Goal: Task Accomplishment & Management: Complete application form

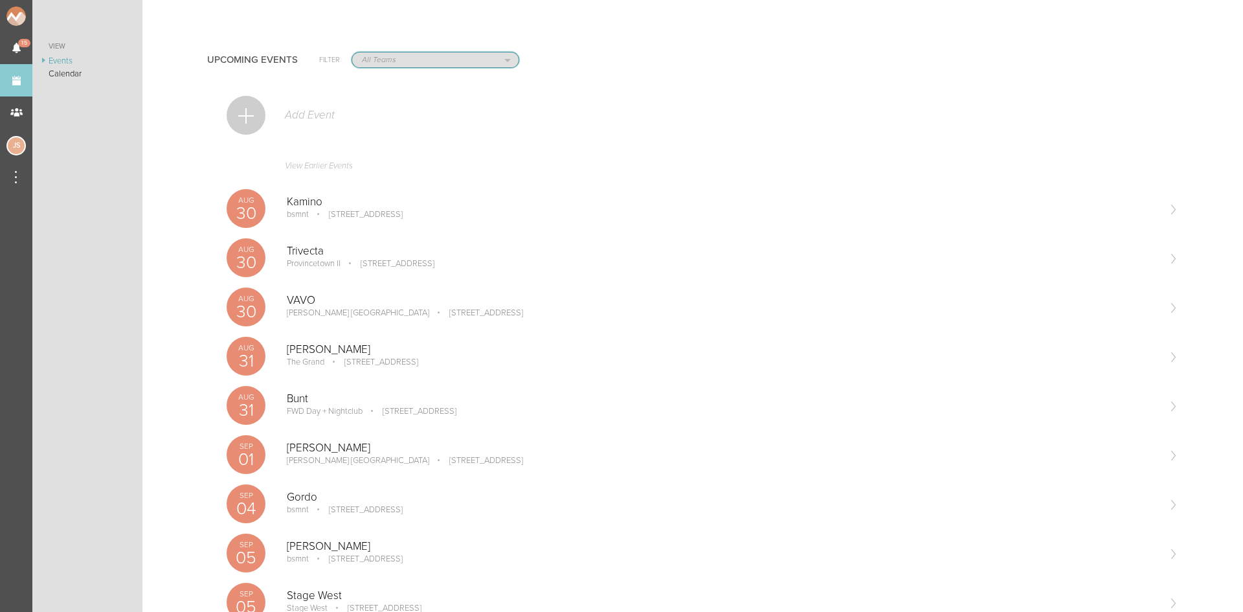
click at [383, 63] on select "All Teams Jakeshore Breakbomb bsmnt Sonia Z3LLA FWD Flynn's Fire Island The Gra…" at bounding box center [435, 59] width 166 height 15
select select "1790"
click at [352, 52] on select "All Teams Jakeshore Breakbomb bsmnt Sonia Z3LLA FWD Flynn's Fire Island The Gra…" at bounding box center [435, 59] width 166 height 15
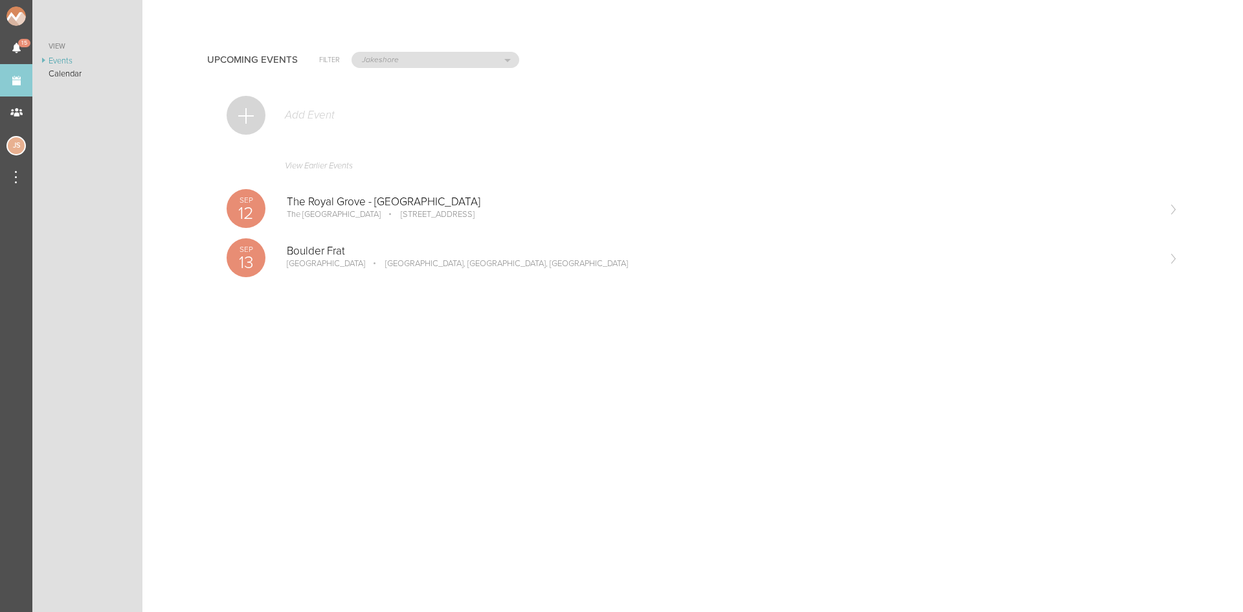
click at [238, 113] on div at bounding box center [246, 115] width 39 height 39
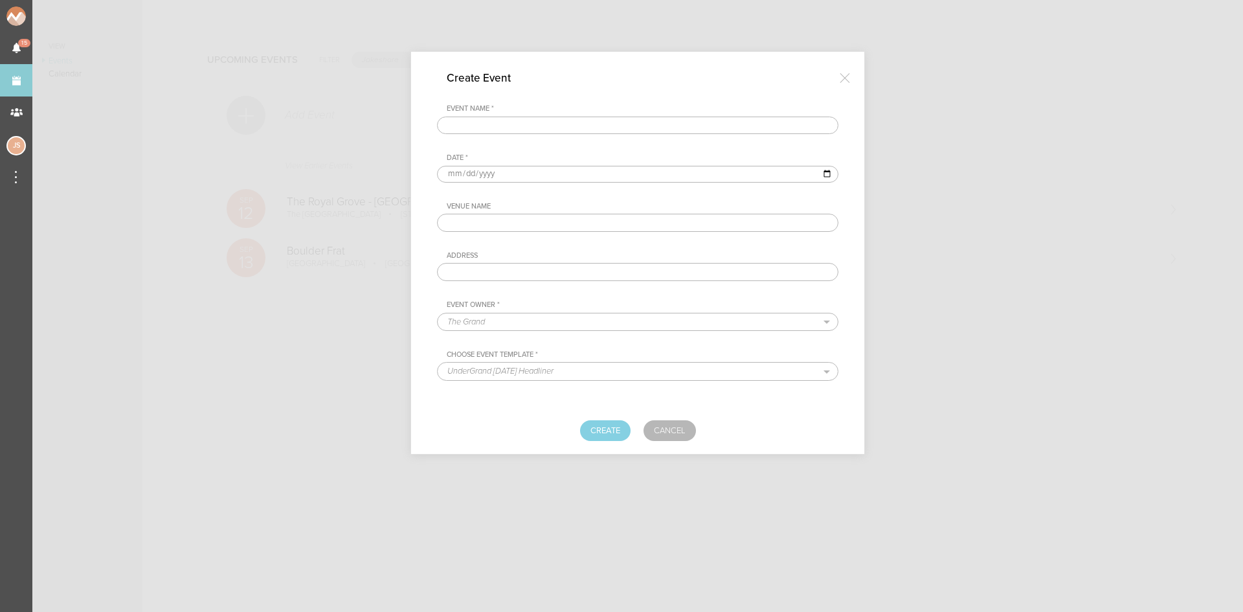
click at [512, 122] on input "text" at bounding box center [637, 126] width 401 height 18
type input "Echostage w/ Twinsick"
type input "2025-09-19"
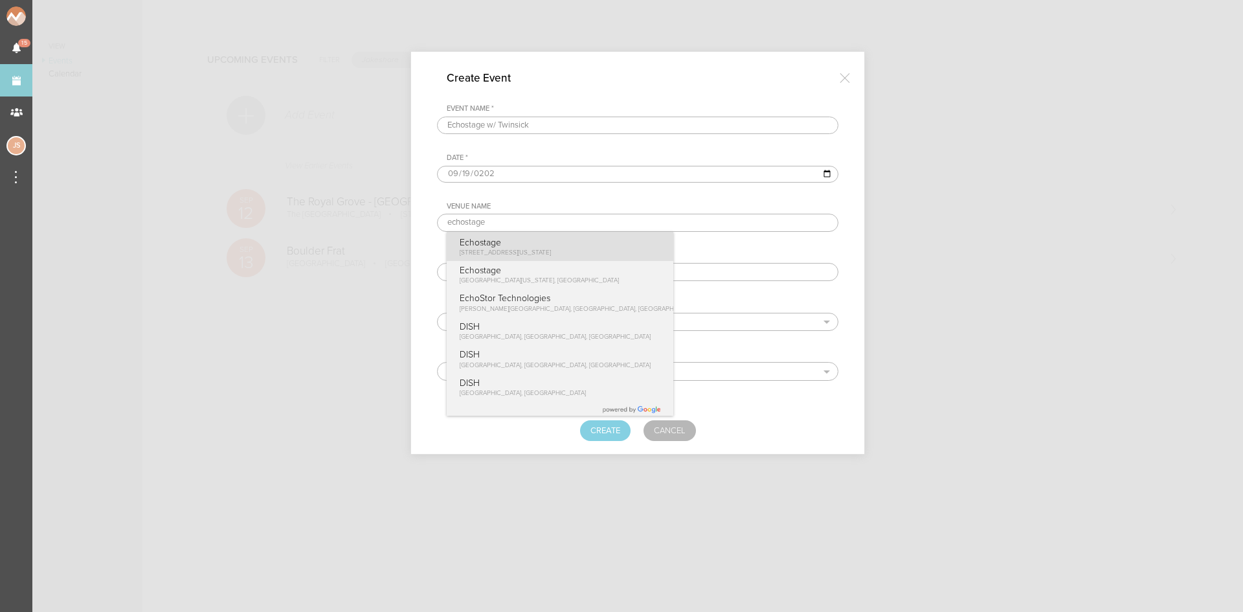
type input "Echostage"
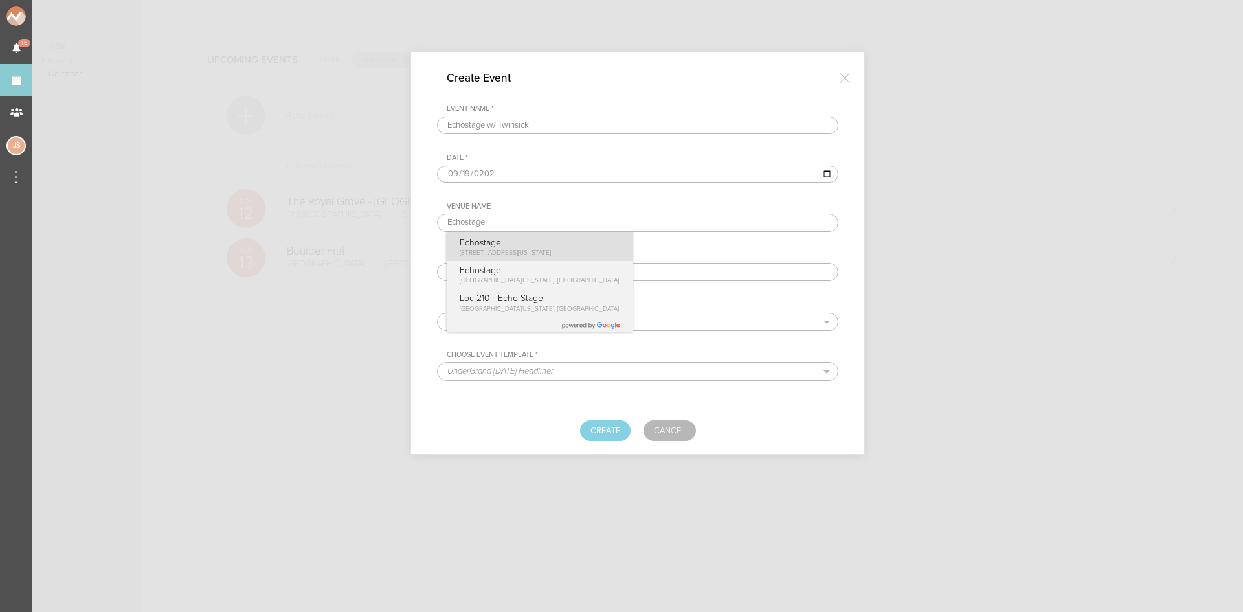
click at [540, 248] on p "2135 Queens Chapel Rd NE, Washington, DC 20018, USA" at bounding box center [506, 252] width 92 height 9
type input "2135 Queens Chapel Rd NE, Washington, DC 20018, USA"
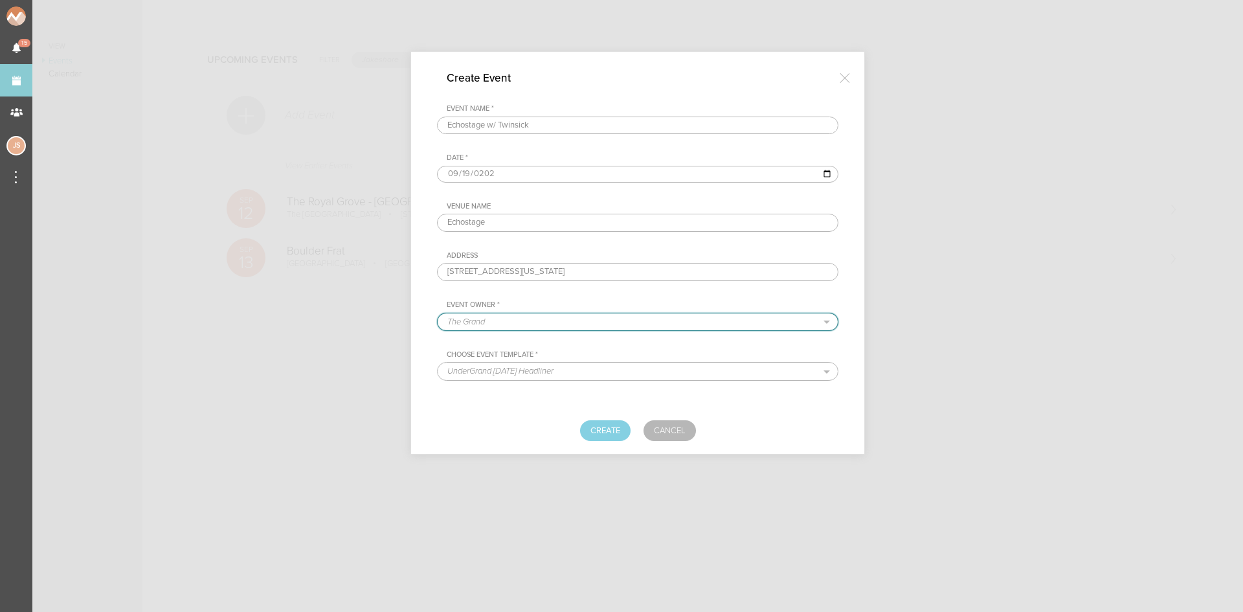
click at [527, 315] on select "The Grand Shrine Boat Cruise Summer Series Black Caviar Mémoire Big Night Live …" at bounding box center [638, 321] width 400 height 17
select select "1790"
click at [438, 313] on select "The Grand Shrine Boat Cruise Summer Series Black Caviar Mémoire Big Night Live …" at bounding box center [638, 321] width 400 height 17
select select "1520"
click at [607, 425] on button "Create" at bounding box center [605, 430] width 50 height 21
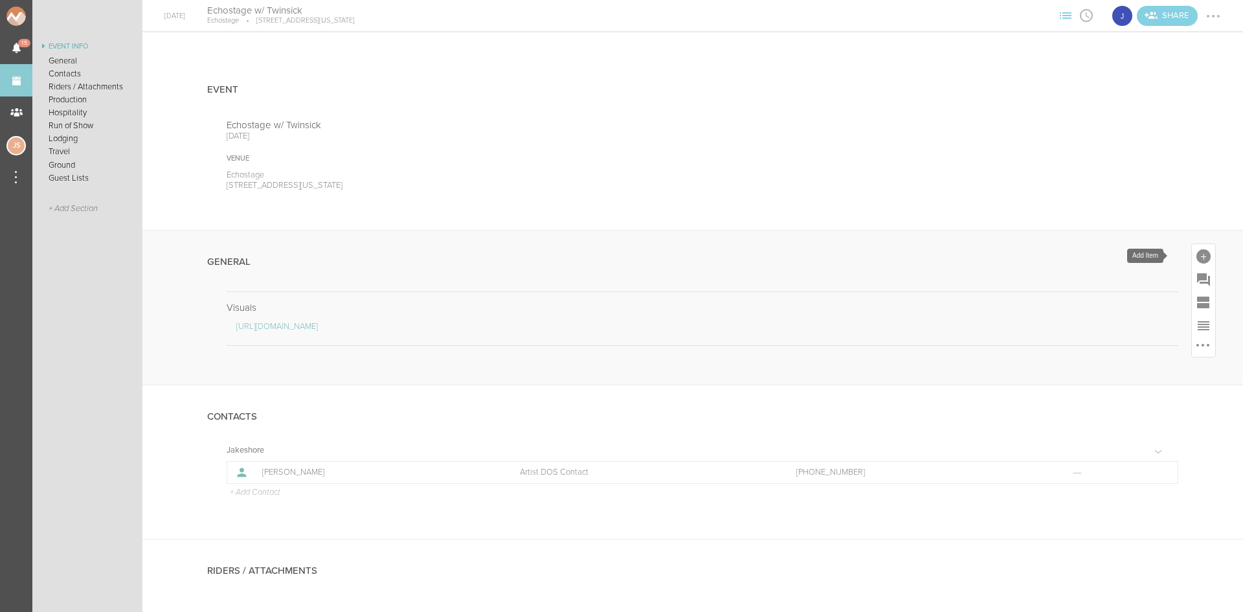
click at [1196, 259] on div at bounding box center [1203, 256] width 14 height 14
click at [1009, 465] on icon at bounding box center [1022, 455] width 26 height 26
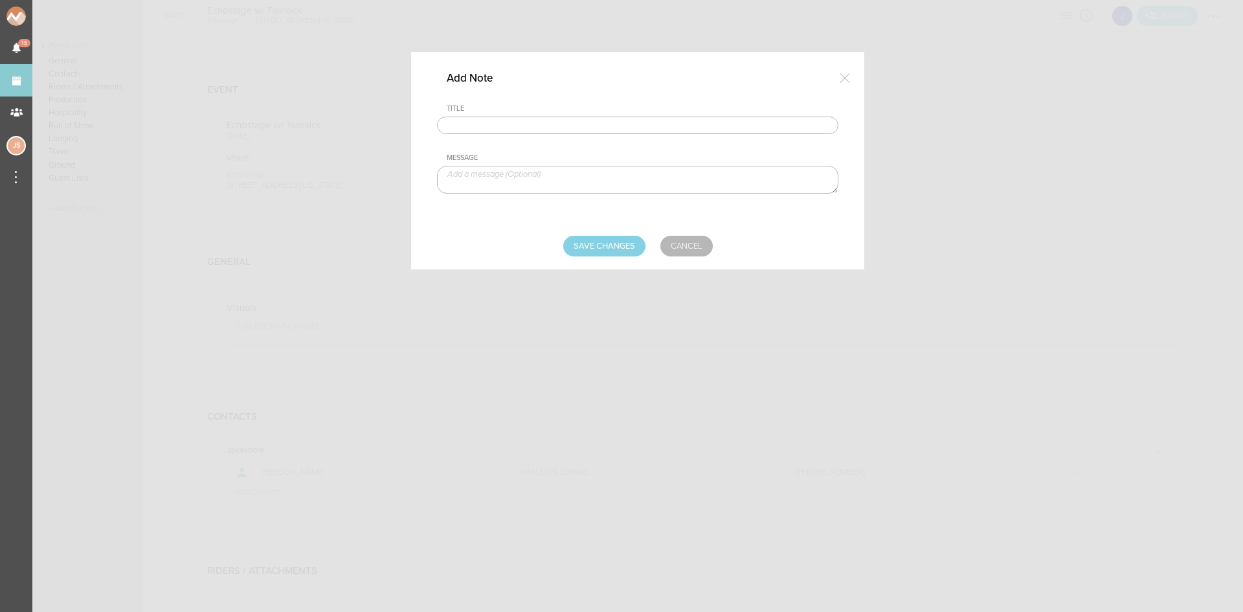
click at [537, 129] on input "text" at bounding box center [637, 126] width 401 height 18
type input "Travel Party"
click at [539, 177] on textarea at bounding box center [637, 180] width 401 height 28
click at [539, 177] on textarea "Jake Poliszczuk" at bounding box center [637, 180] width 401 height 28
type textarea "Jake Poliszczuk -Artist"
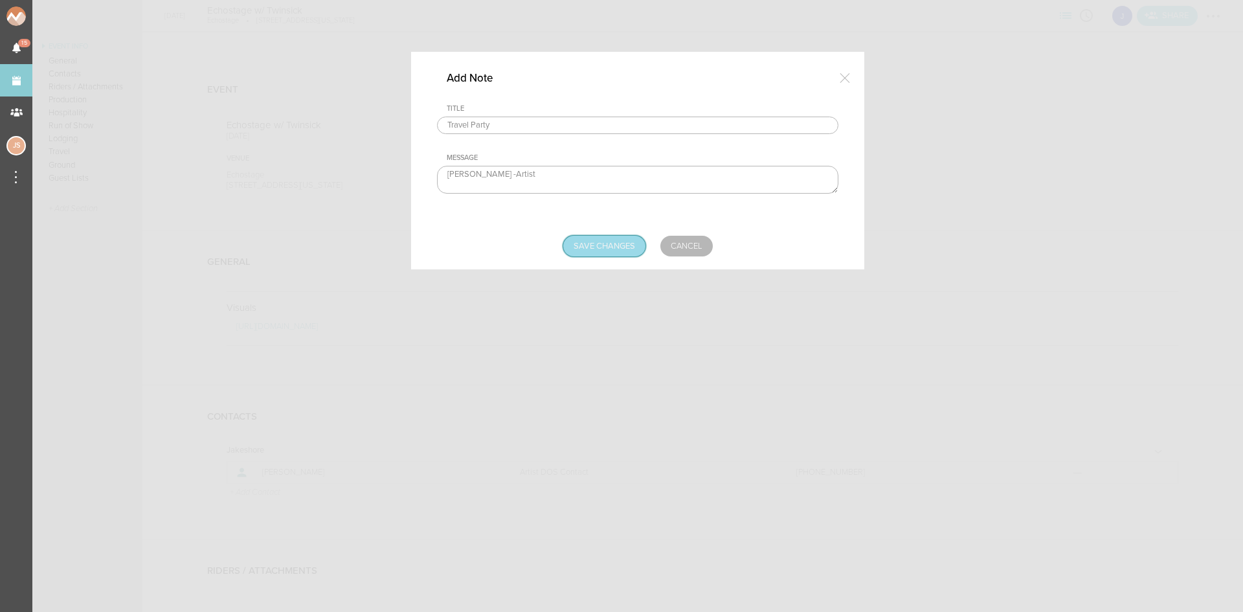
click at [581, 250] on input "Save Changes" at bounding box center [604, 246] width 82 height 21
type input "Saving..."
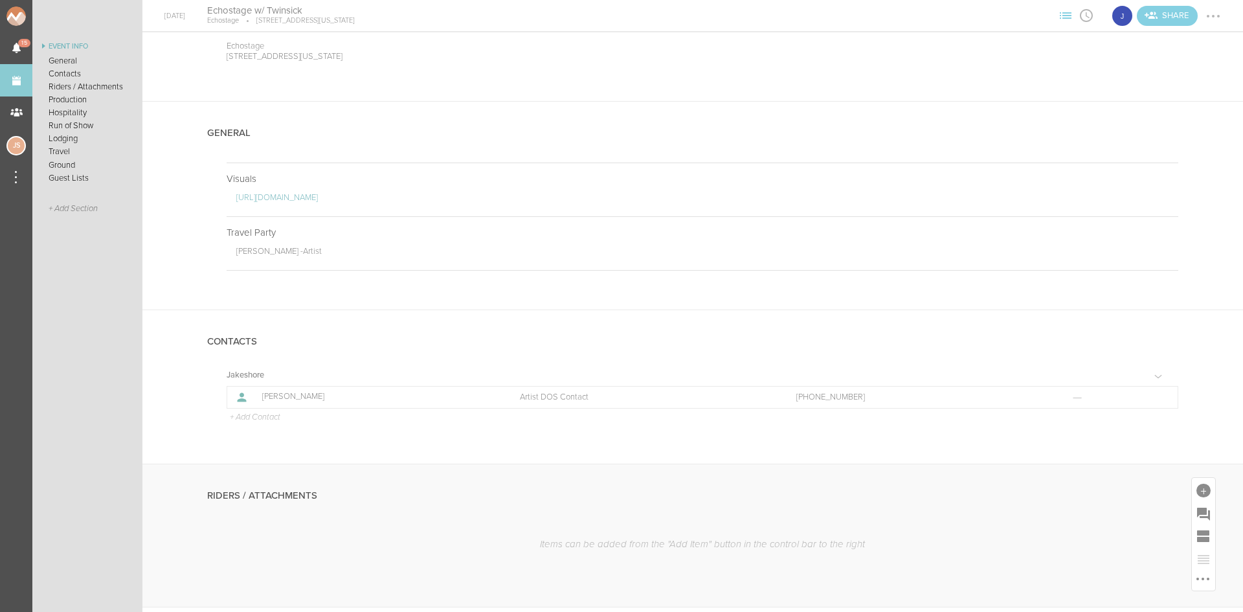
scroll to position [129, 0]
click at [250, 420] on p "+ Add Contact" at bounding box center [255, 417] width 52 height 10
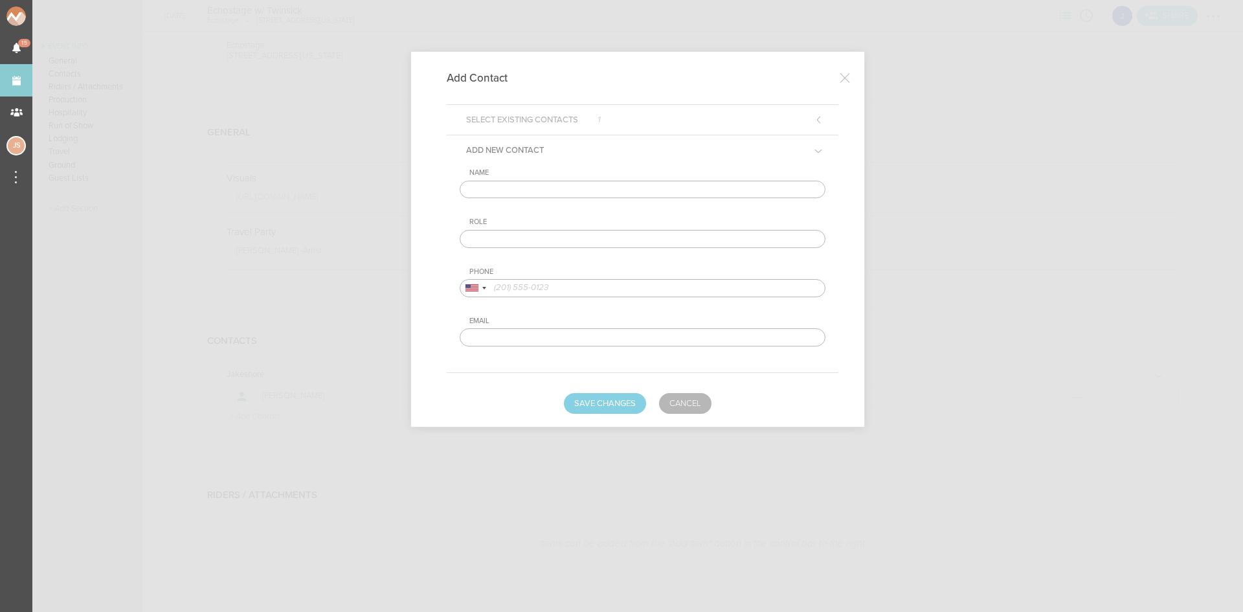
click at [545, 192] on input "text" at bounding box center [643, 190] width 366 height 18
type input "Pavlo T"
click at [616, 287] on input "tel" at bounding box center [643, 288] width 366 height 18
paste input "(240) 687-0257"
type input "(240) 687-0257"
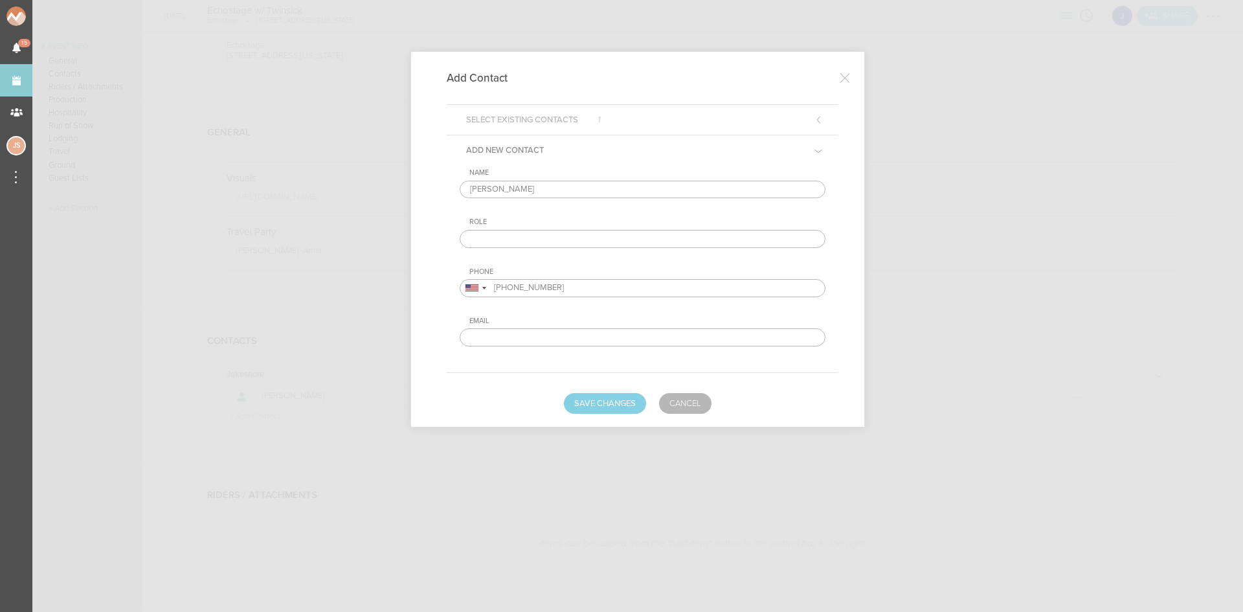
click at [559, 233] on input "text" at bounding box center [643, 239] width 366 height 18
type input "Venue DOS Contact"
click at [595, 390] on form "Select Existing Contacts 1 Add New Contact Name Pavlo T Role Venue DOS Contact …" at bounding box center [637, 258] width 401 height 309
click at [598, 405] on button "Save Changes" at bounding box center [605, 403] width 82 height 21
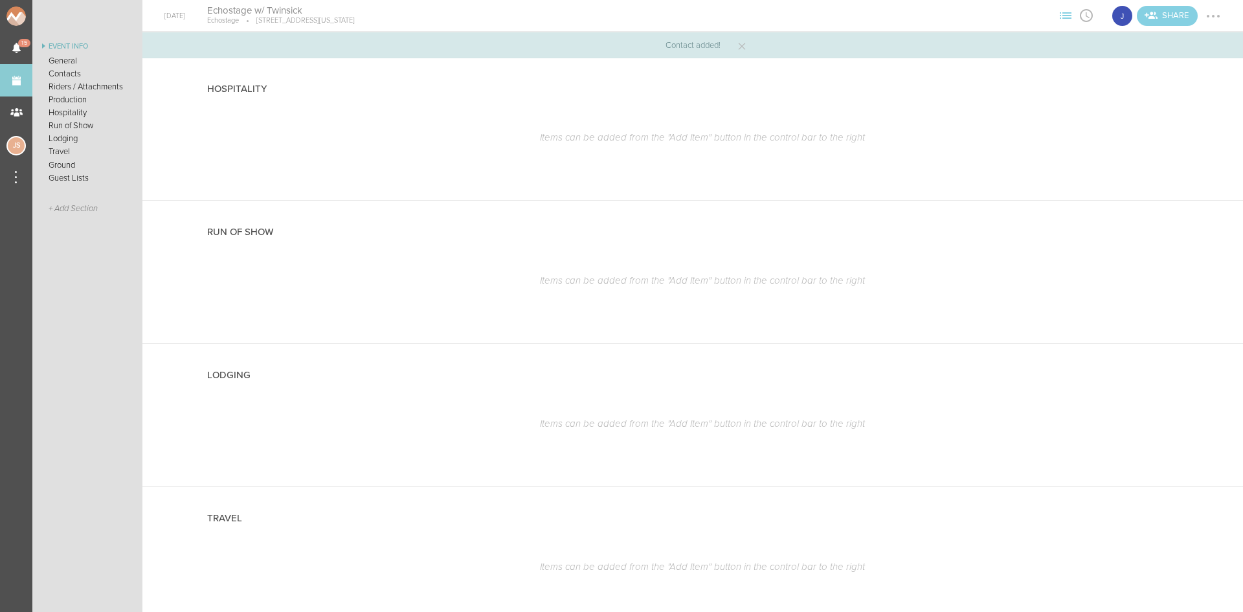
scroll to position [906, 0]
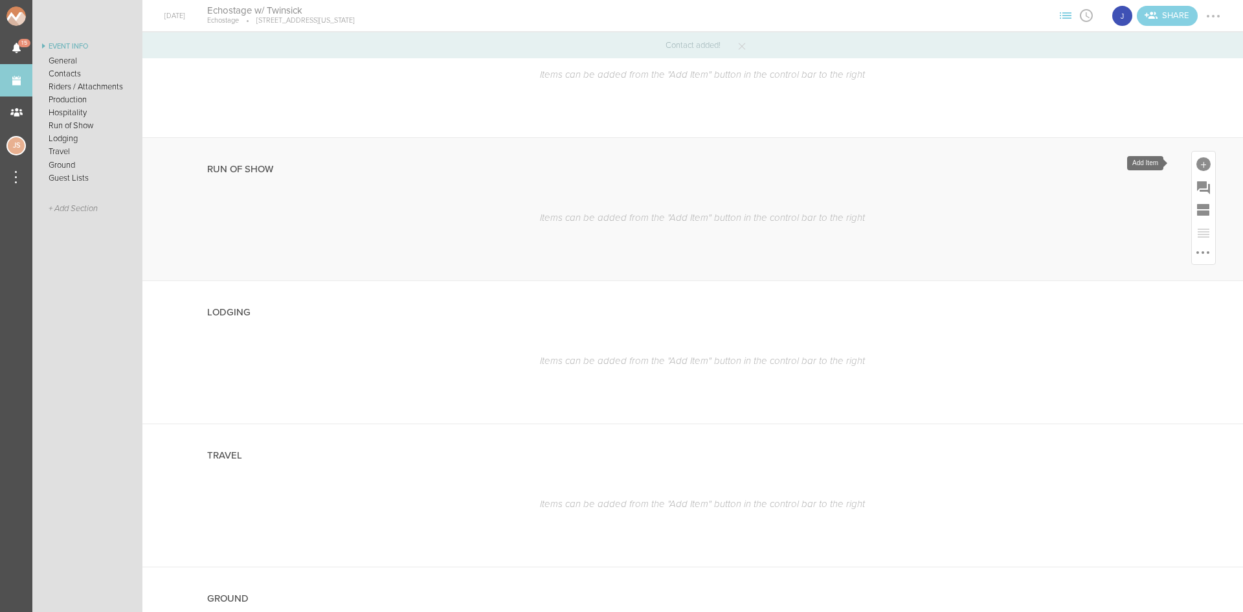
click at [1198, 163] on div at bounding box center [1203, 164] width 14 height 14
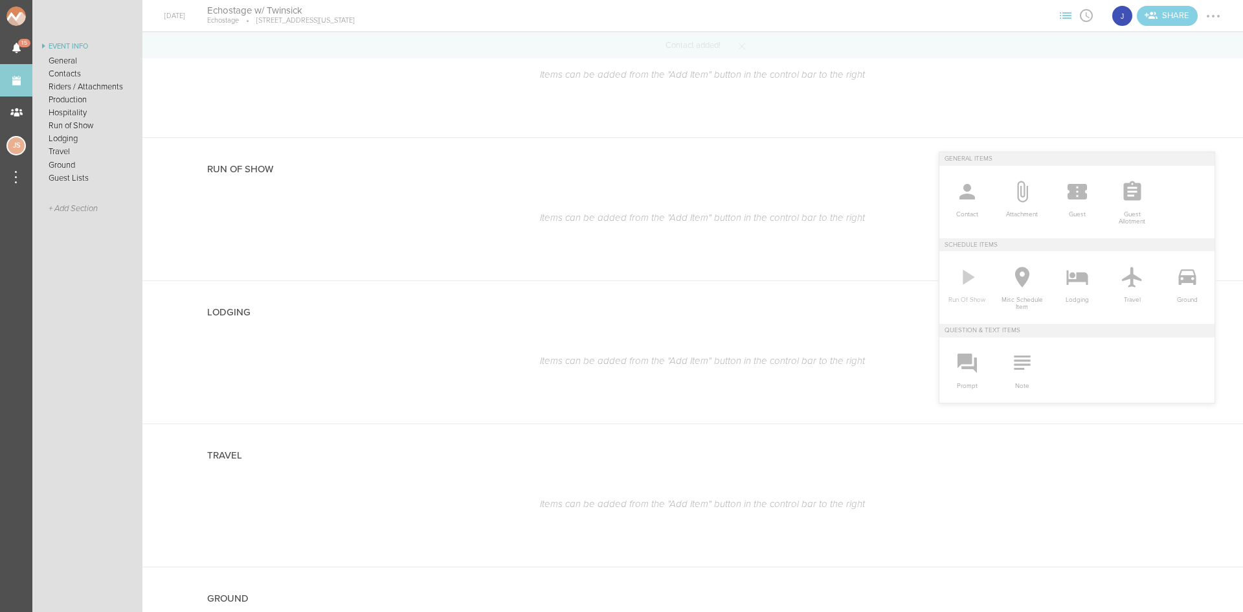
click at [968, 295] on span "Run Of Show" at bounding box center [967, 297] width 42 height 14
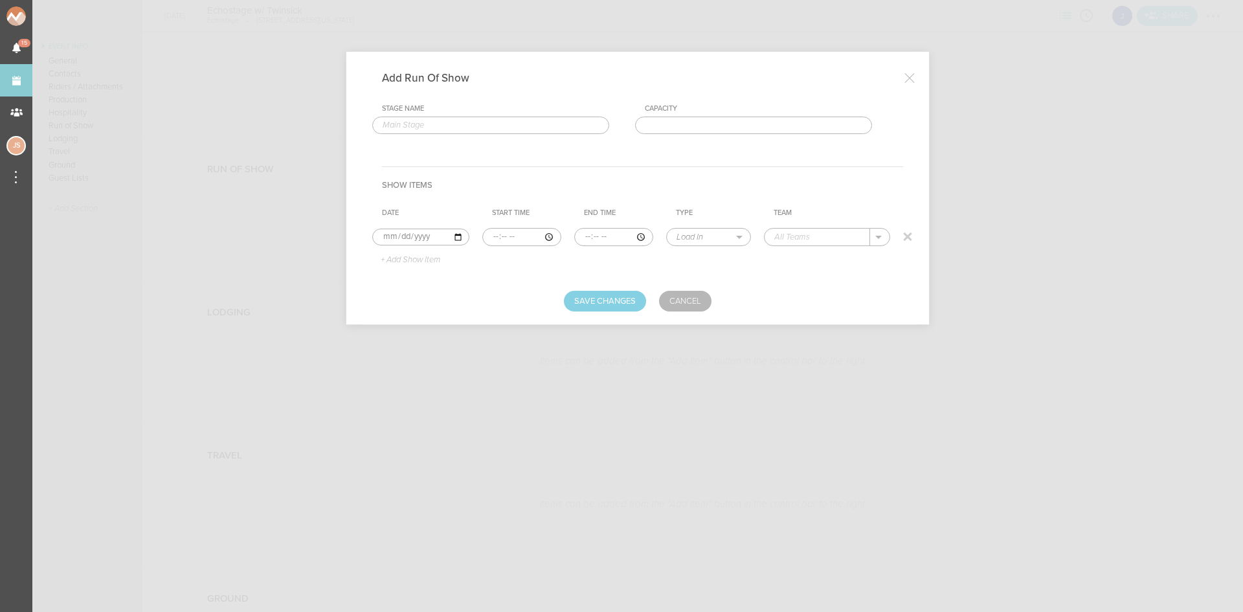
click at [489, 238] on input "time" at bounding box center [521, 237] width 79 height 18
type input "22:00"
type input "22:30"
select select "Set Time"
type input "PB&J"
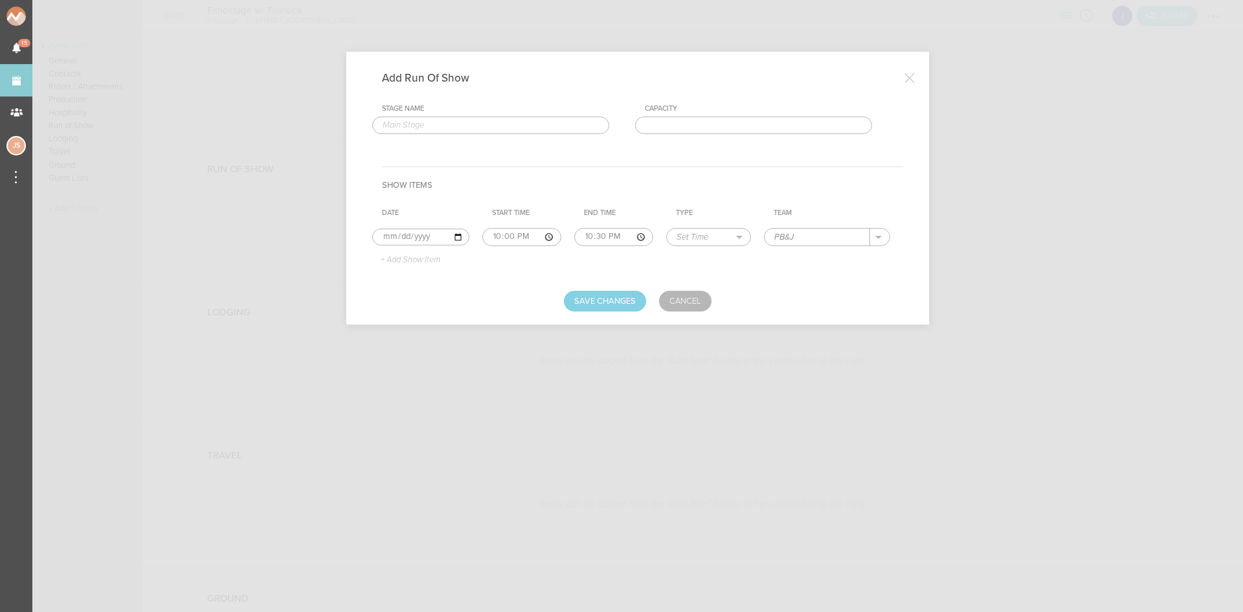
click at [417, 267] on td "+ Add Show Item" at bounding box center [427, 260] width 110 height 19
click at [436, 259] on p "+ Add Show Item" at bounding box center [405, 260] width 69 height 10
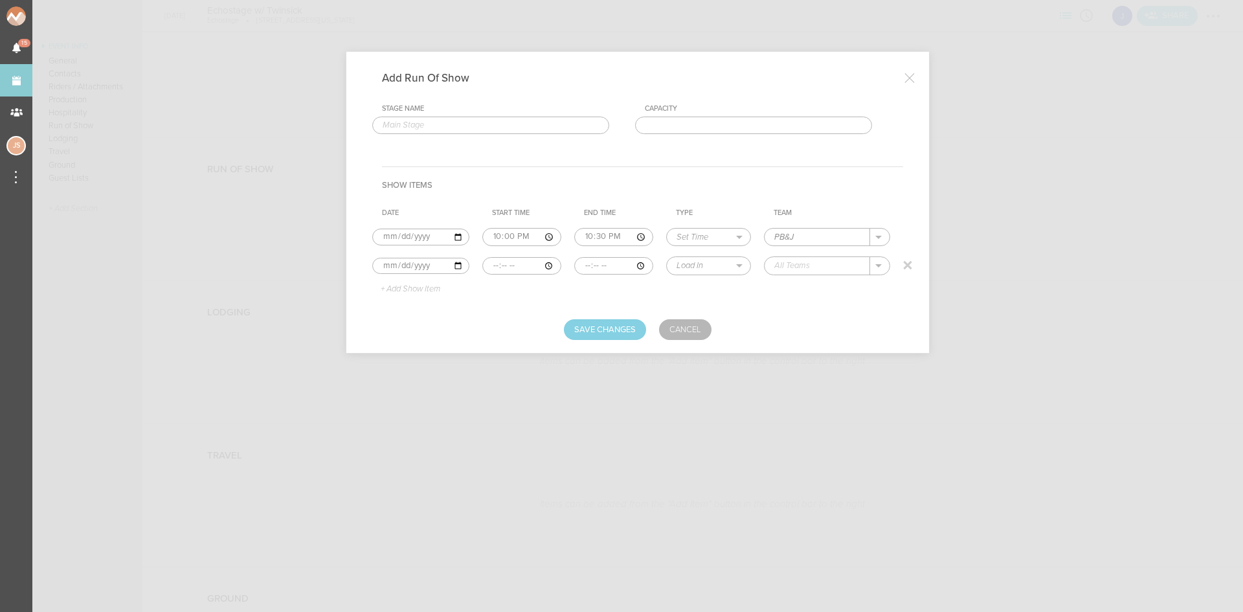
click at [487, 265] on input "time" at bounding box center [521, 266] width 79 height 18
type input "22:30"
type input "23:20"
select select "Set Time"
click at [421, 287] on p "+ Add Show Item" at bounding box center [405, 289] width 69 height 10
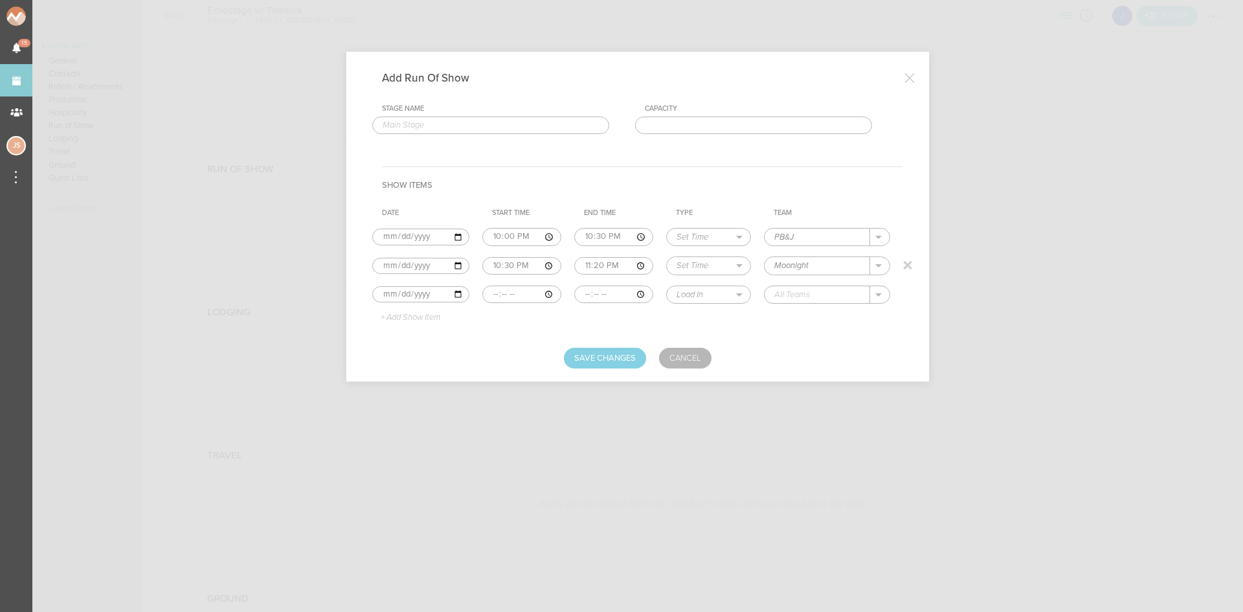
click at [796, 264] on input "Moonlght" at bounding box center [818, 265] width 106 height 17
type input "Moonlght"
click at [487, 294] on input "time" at bounding box center [521, 295] width 79 height 18
type input "23:20"
type input "00:10"
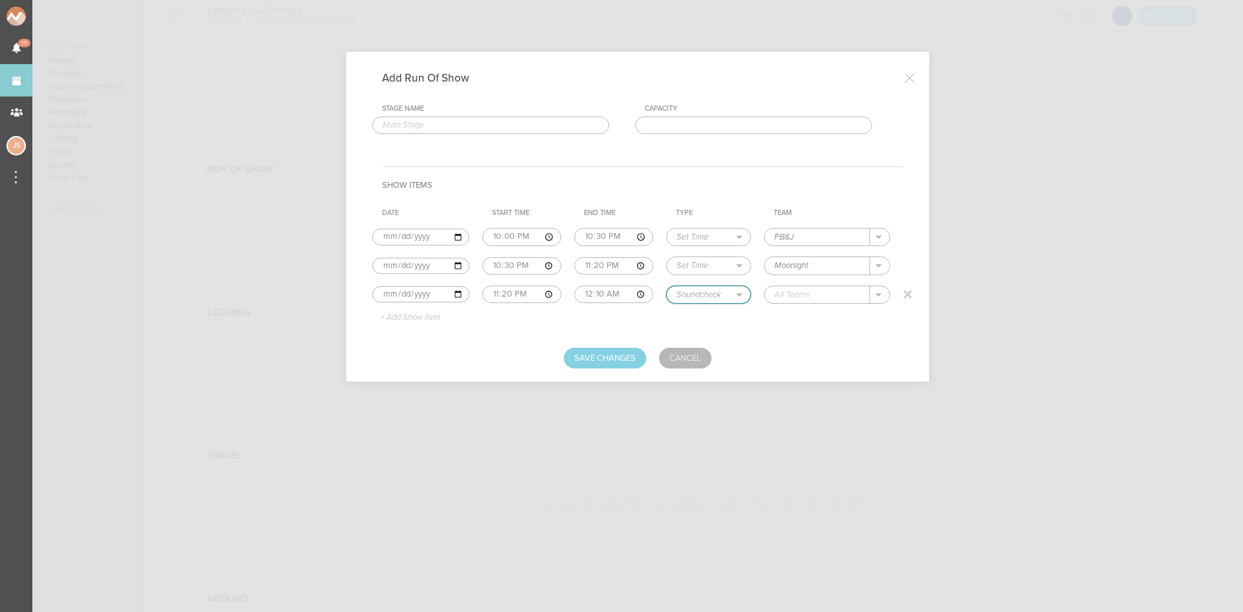
select select "Set Time"
type input "Sunday Scaries"
click at [432, 320] on p "+ Add Show Item" at bounding box center [405, 318] width 69 height 10
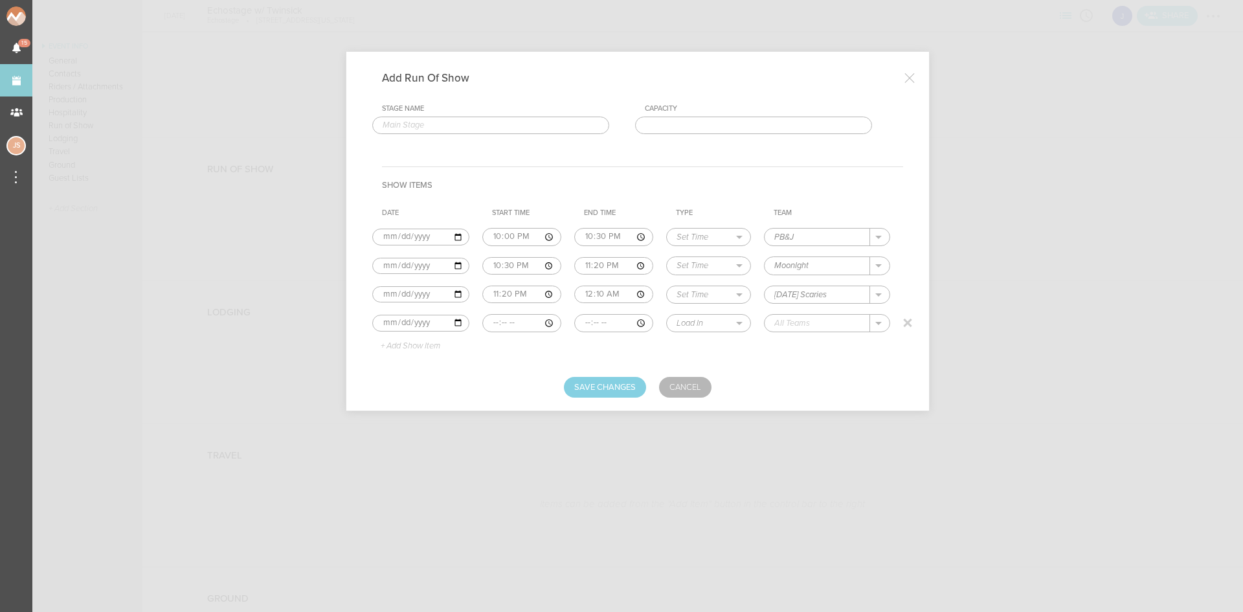
click at [495, 321] on input "time" at bounding box center [521, 323] width 79 height 18
type input "00:10"
type input "02:10"
select select "Set Time"
type input "Twinsick"
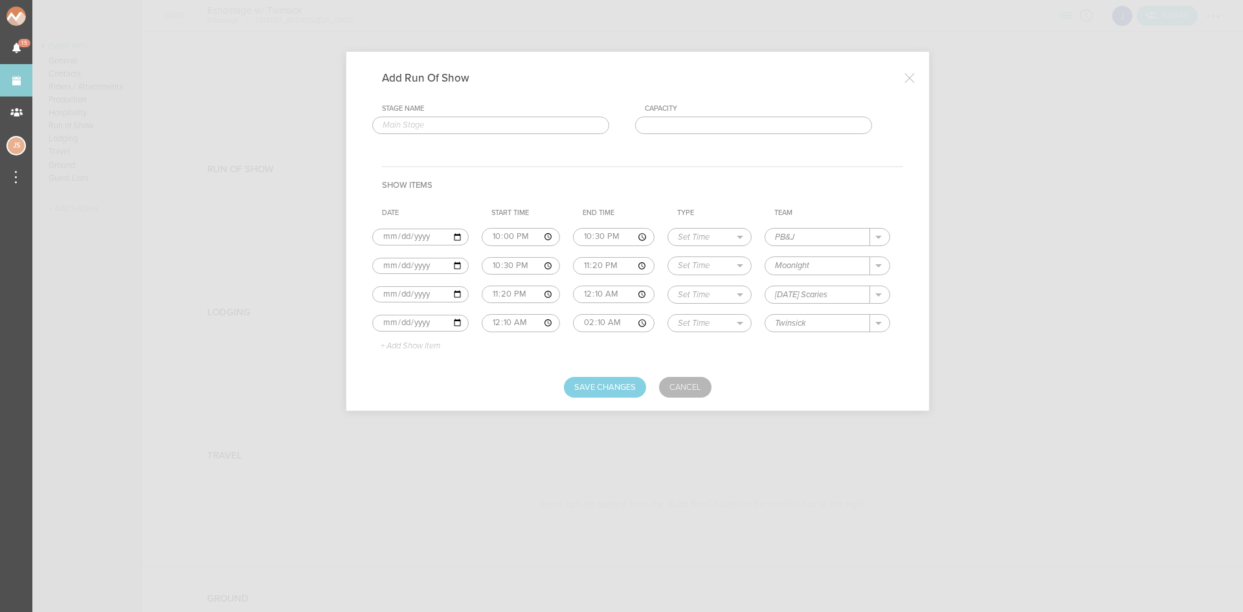
click at [421, 348] on p "+ Add Show Item" at bounding box center [405, 346] width 69 height 10
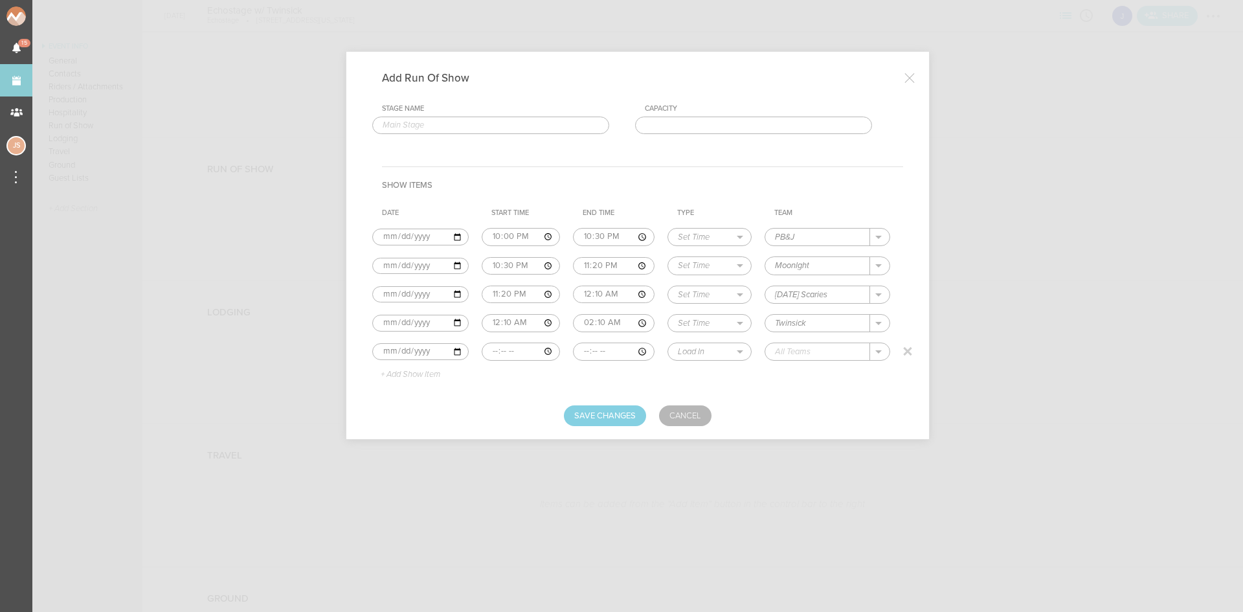
click at [489, 346] on input "time" at bounding box center [521, 351] width 78 height 18
type input "02:10"
type input "03:00"
select select "Set Time"
click at [799, 377] on div "Jakeshore" at bounding box center [809, 371] width 67 height 23
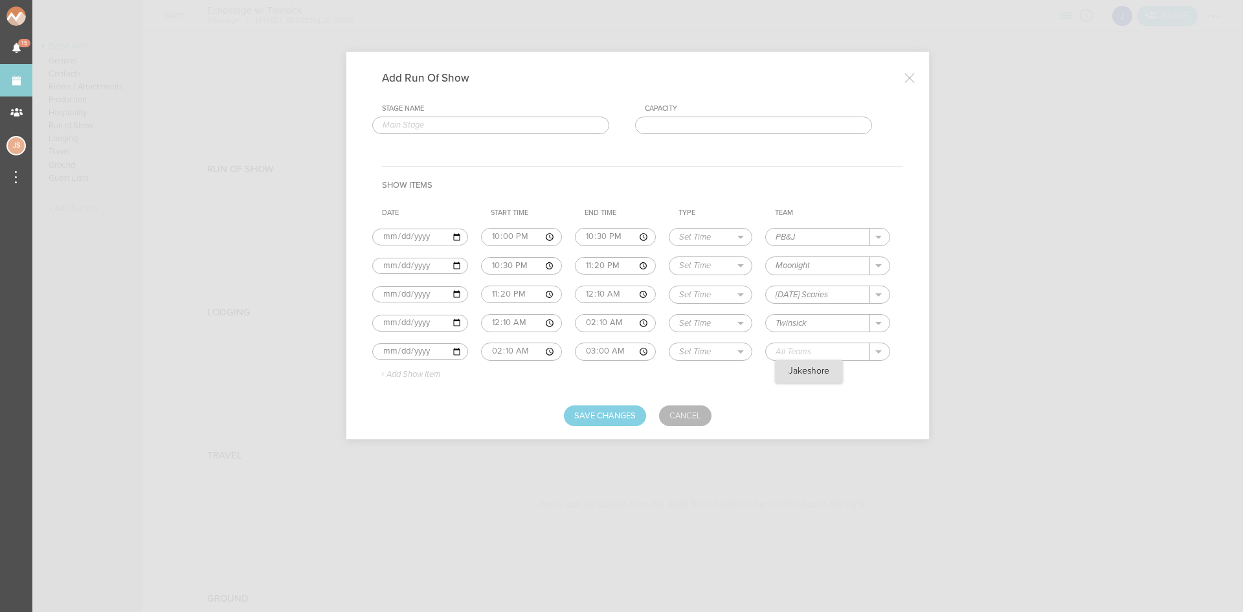
type input "Jakeshore"
click at [612, 416] on button "Save Changes" at bounding box center [605, 415] width 82 height 21
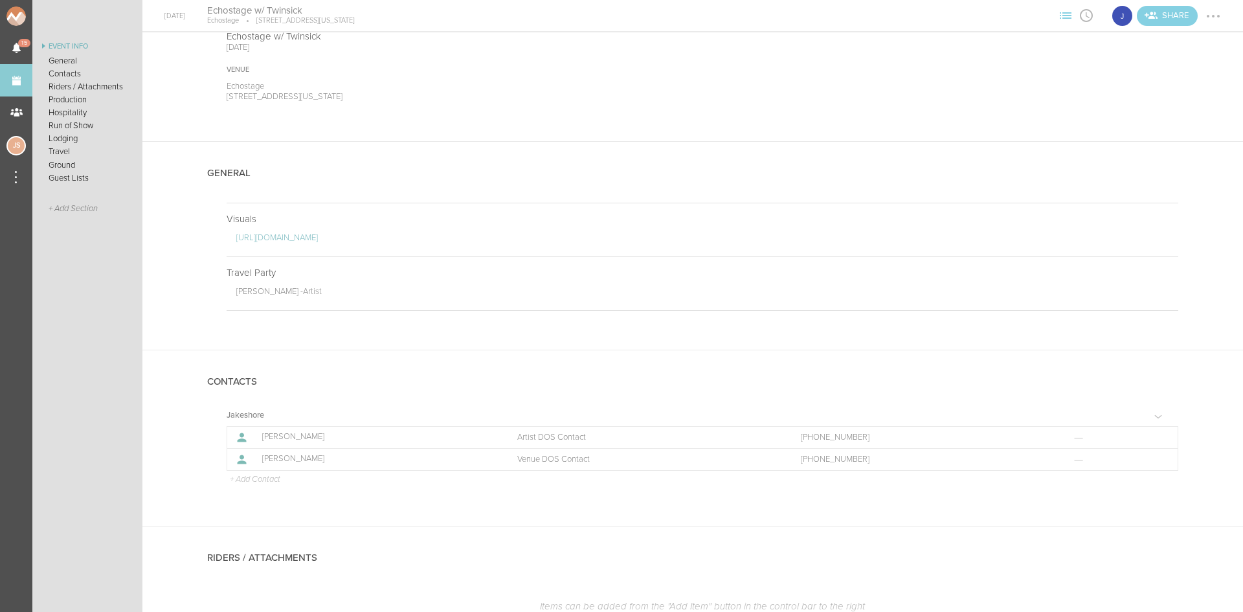
scroll to position [0, 0]
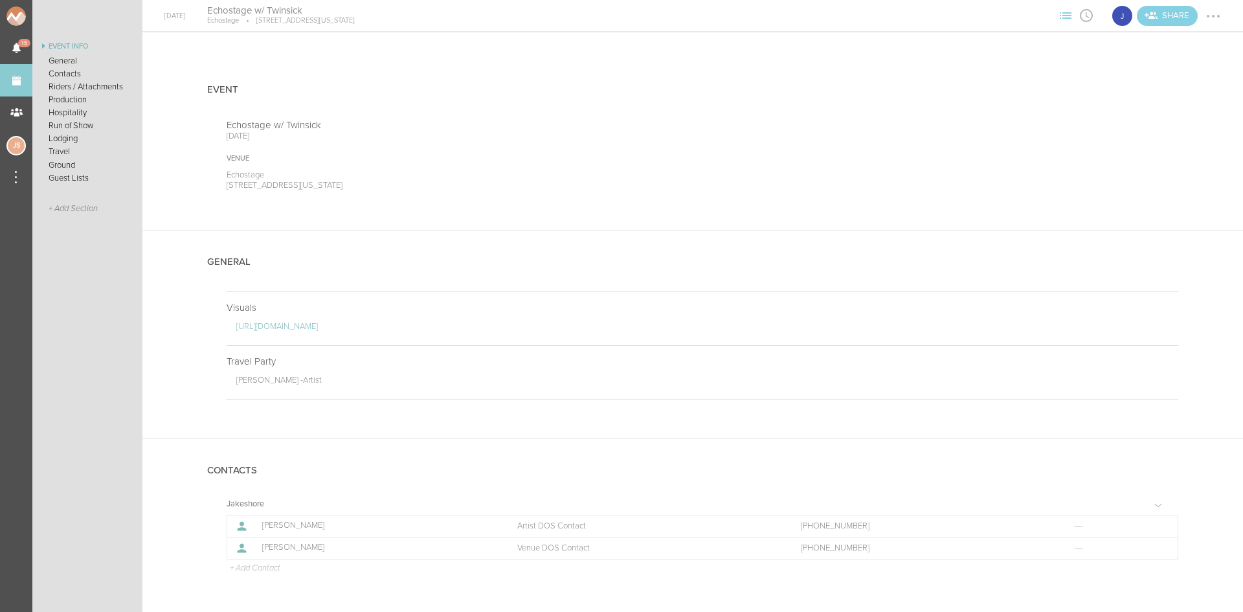
click at [24, 76] on link "Events" at bounding box center [16, 80] width 32 height 32
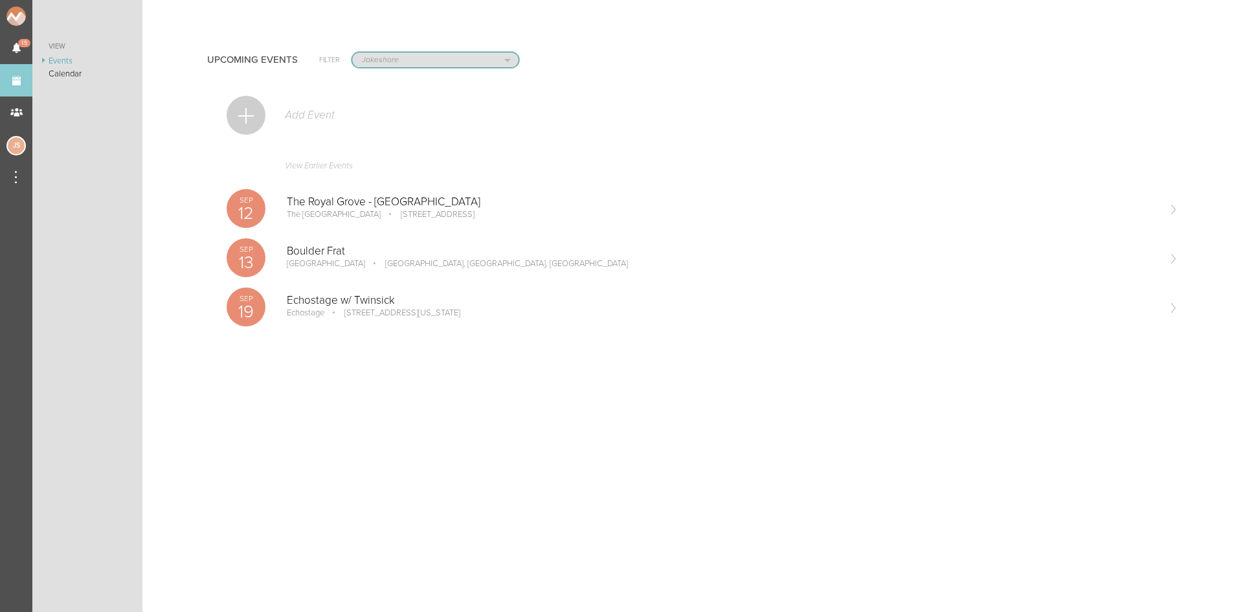
click at [409, 57] on select "All Teams Jakeshore Breakbomb bsmnt Sonia Z3LLA FWD Flynn's Fire Island The Gra…" at bounding box center [435, 59] width 166 height 15
select select "0"
click at [352, 52] on select "All Teams Jakeshore Breakbomb bsmnt Sonia Z3LLA FWD Flynn's Fire Island The Gra…" at bounding box center [435, 59] width 166 height 15
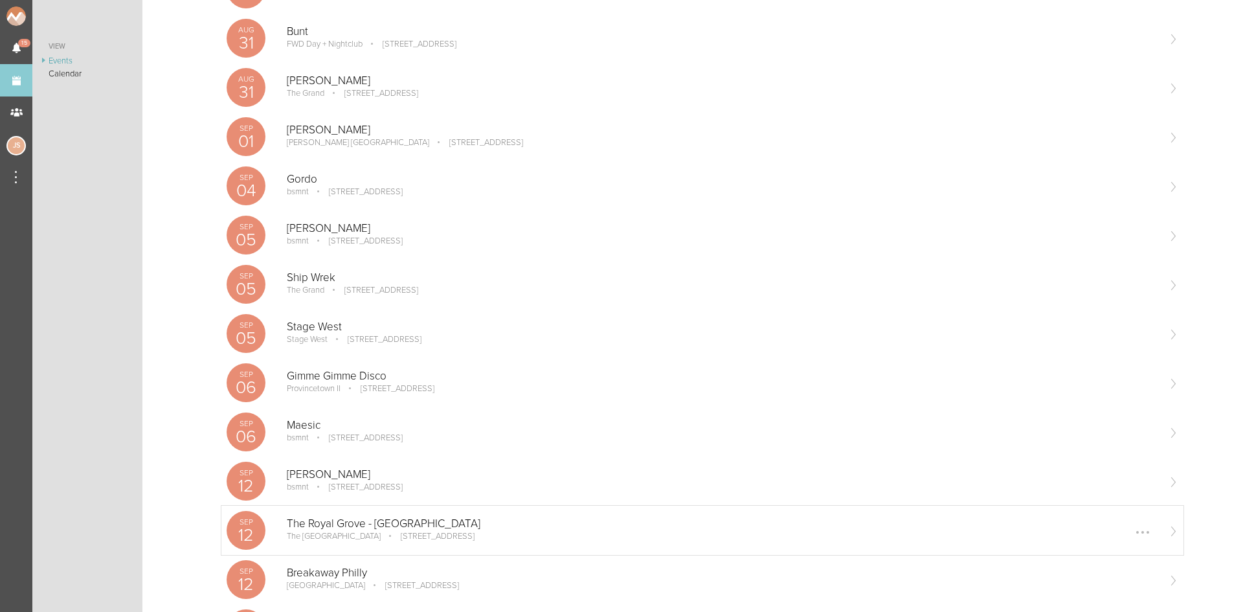
scroll to position [388, 0]
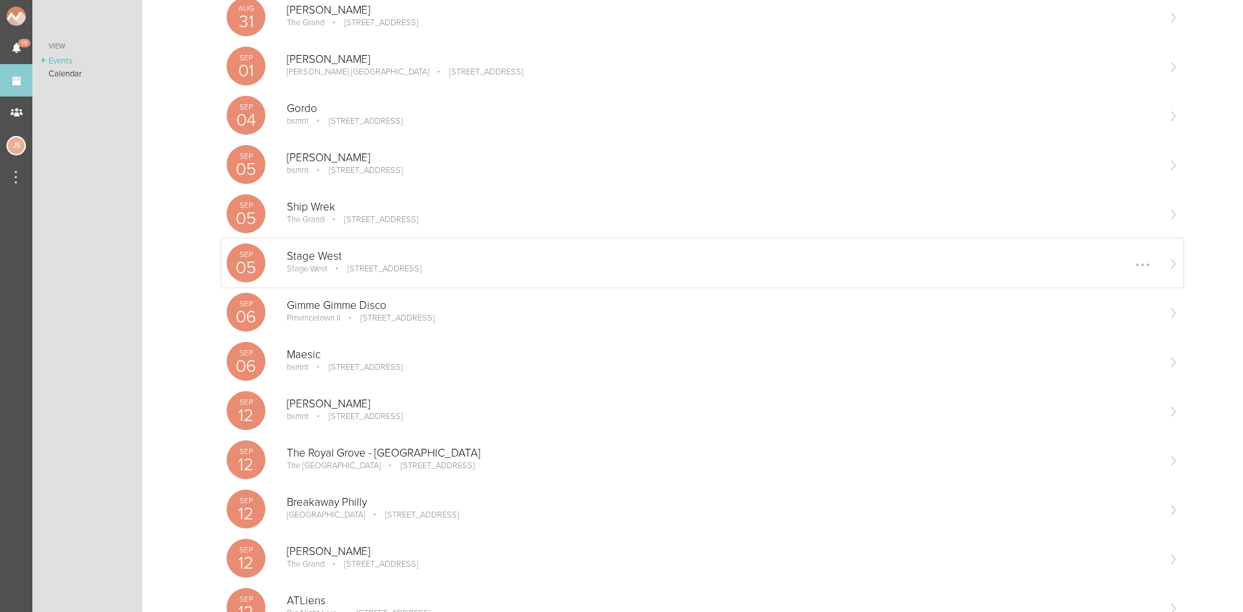
click at [348, 264] on p "[STREET_ADDRESS]" at bounding box center [376, 268] width 92 height 10
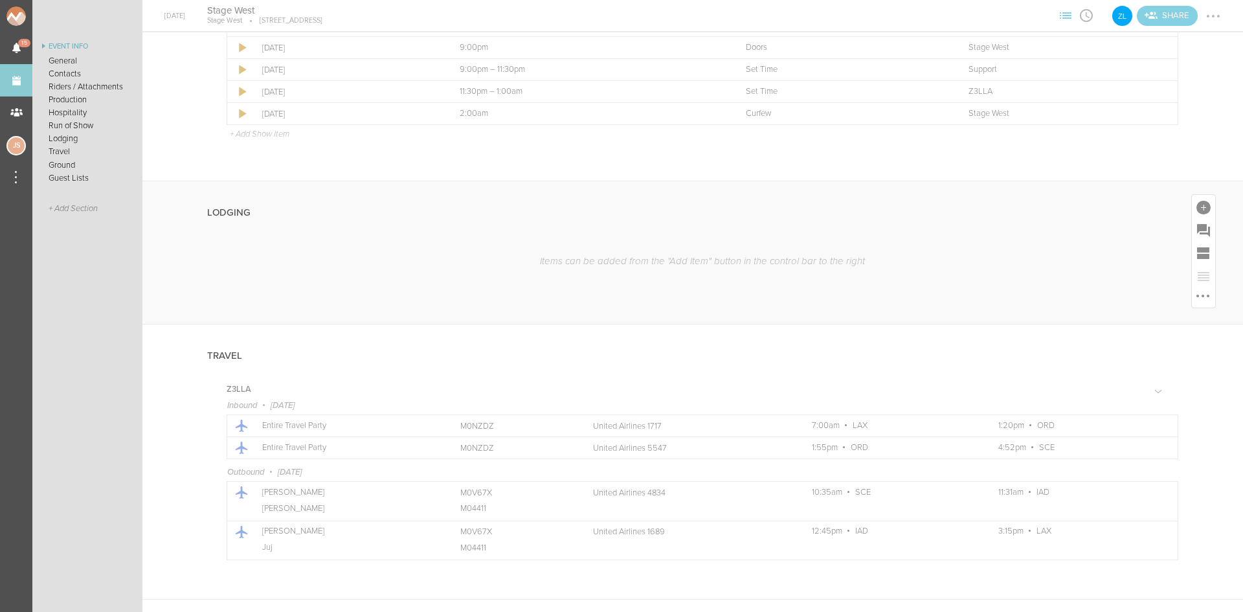
scroll to position [1165, 0]
